Goal: Find specific fact: Find specific fact

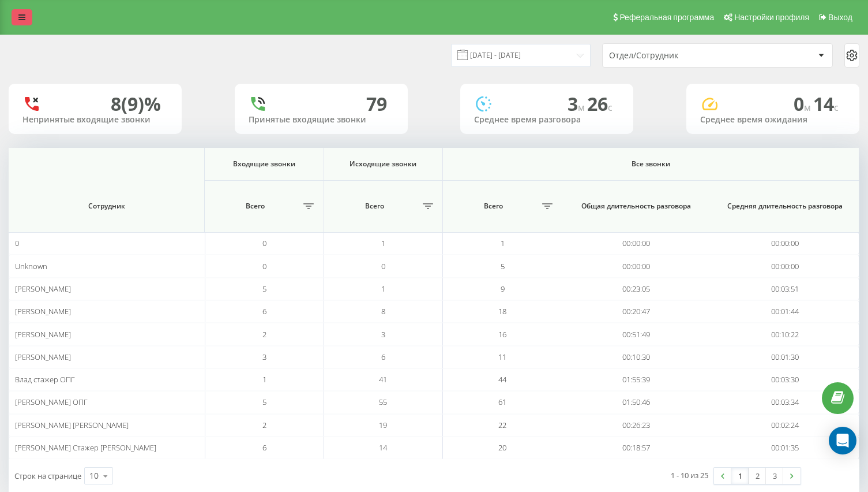
click at [17, 18] on link at bounding box center [22, 17] width 21 height 16
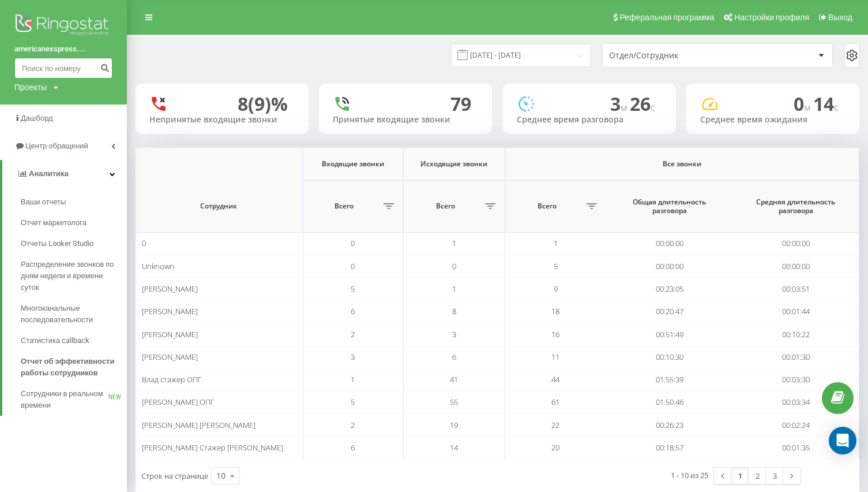
click at [74, 68] on input at bounding box center [63, 68] width 98 height 21
type input "0633225474"
click at [107, 68] on icon "submit" at bounding box center [105, 66] width 10 height 7
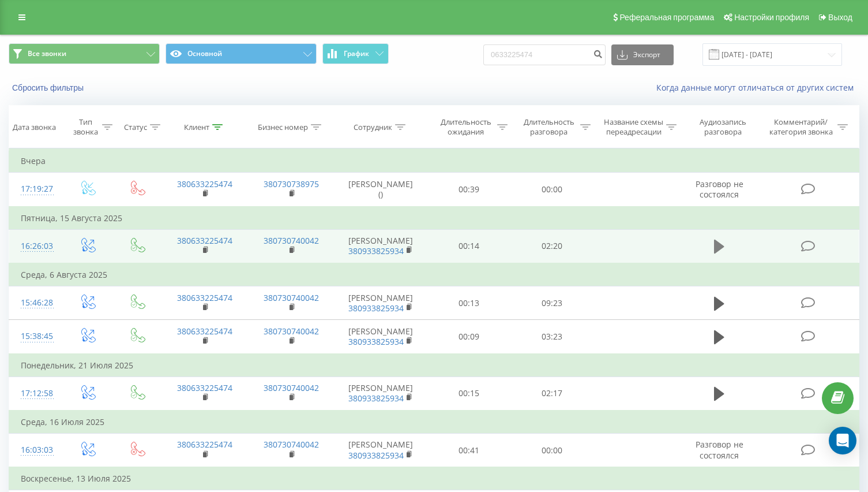
click at [721, 253] on icon at bounding box center [719, 246] width 10 height 14
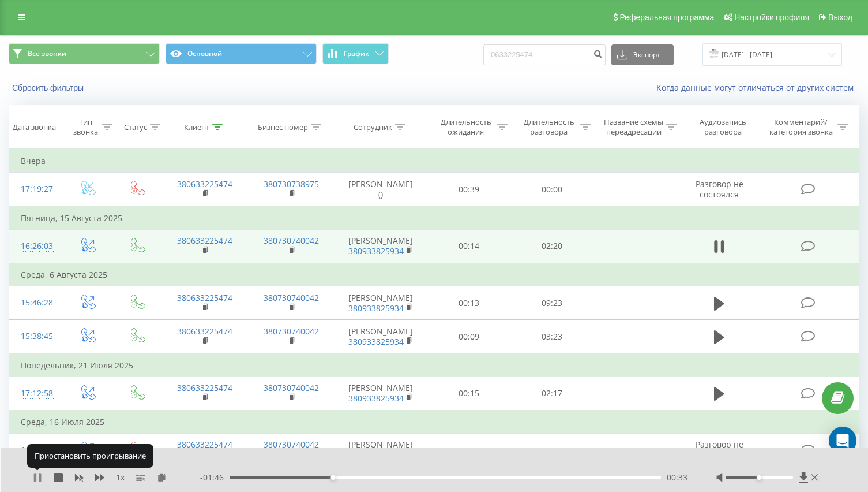
click at [34, 475] on icon at bounding box center [35, 477] width 2 height 9
